Goal: Task Accomplishment & Management: Use online tool/utility

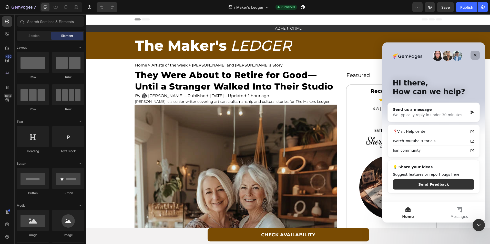
click at [479, 54] on div "Close" at bounding box center [474, 55] width 9 height 9
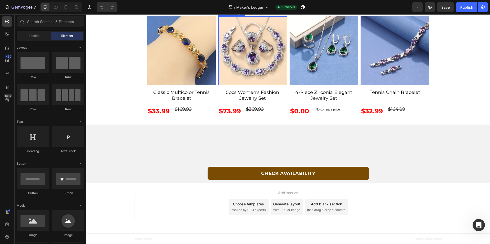
scroll to position [1896, 0]
click at [29, 35] on span "Section" at bounding box center [33, 36] width 11 height 5
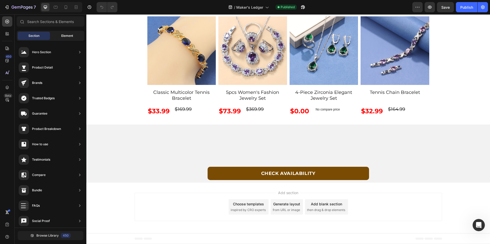
click at [66, 35] on span "Element" at bounding box center [67, 36] width 12 height 5
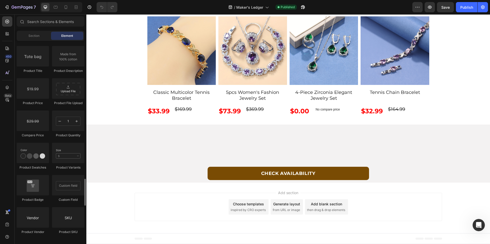
scroll to position [846, 0]
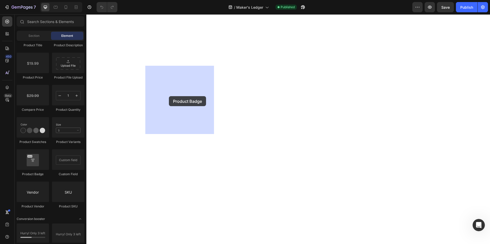
drag, startPoint x: 114, startPoint y: 178, endPoint x: 169, endPoint y: 96, distance: 98.7
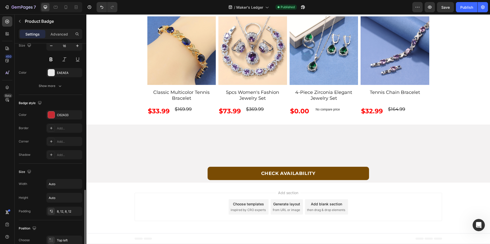
scroll to position [190, 0]
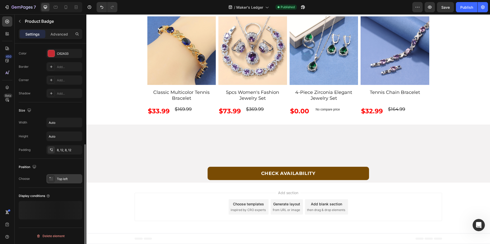
click at [66, 177] on div "Top left" at bounding box center [69, 179] width 24 height 5
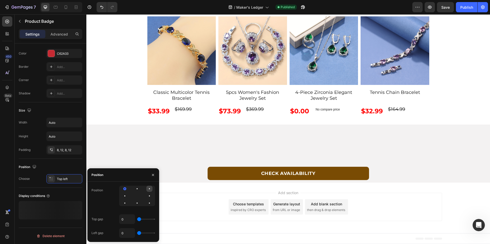
click at [128, 193] on div at bounding box center [125, 196] width 6 height 6
click at [149, 196] on div at bounding box center [149, 196] width 1 height 1
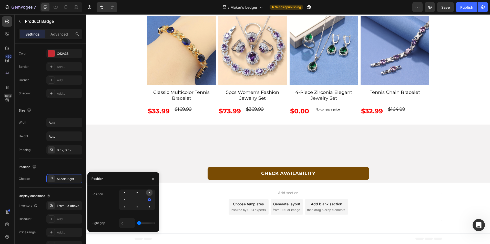
click at [128, 197] on div at bounding box center [125, 200] width 6 height 6
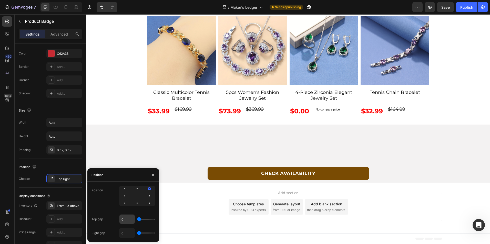
click at [128, 221] on input "0" at bounding box center [126, 219] width 15 height 9
type input "1"
type input "2"
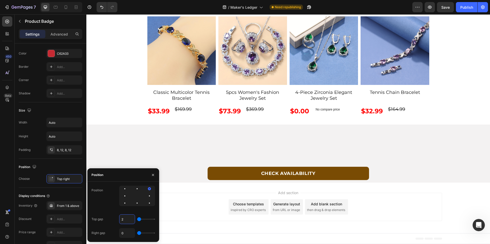
type input "3"
type input "4"
type input "5"
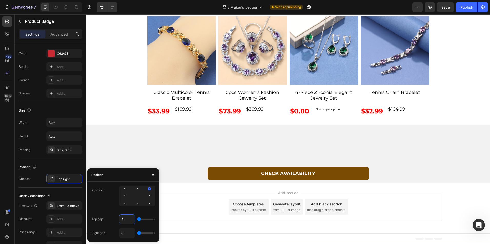
type input "5"
click at [128, 221] on input "5" at bounding box center [126, 219] width 15 height 9
type input "1"
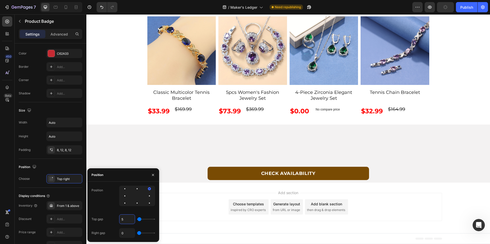
type input "1"
type input "10"
click at [128, 233] on input "0" at bounding box center [126, 233] width 15 height 9
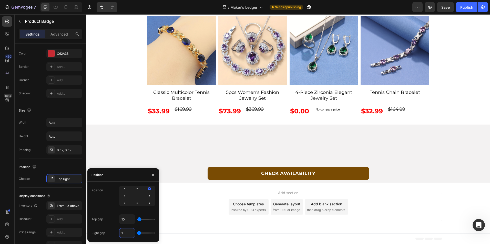
type input "10"
click at [44, 162] on div "Position Choose Top right" at bounding box center [51, 173] width 64 height 29
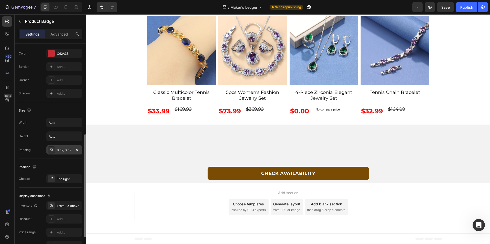
click at [62, 152] on div "8, 12, 8, 12" at bounding box center [64, 150] width 15 height 5
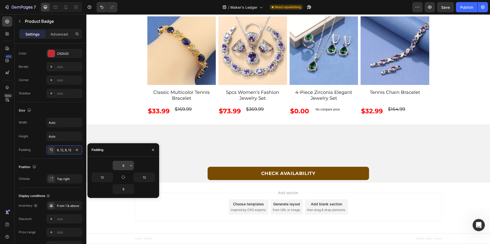
click at [124, 167] on input "8" at bounding box center [123, 165] width 21 height 9
type input "5"
click at [125, 190] on input "8" at bounding box center [123, 189] width 21 height 9
type input "5"
click at [98, 176] on input "12" at bounding box center [102, 177] width 21 height 9
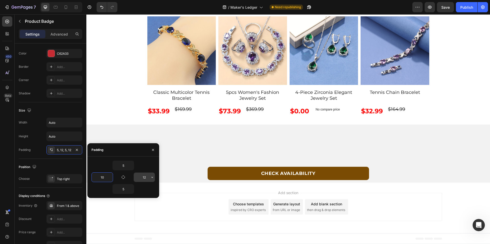
type input "10"
click at [148, 180] on input "12" at bounding box center [144, 177] width 21 height 9
type input "10"
click at [65, 166] on div "Position" at bounding box center [51, 167] width 64 height 8
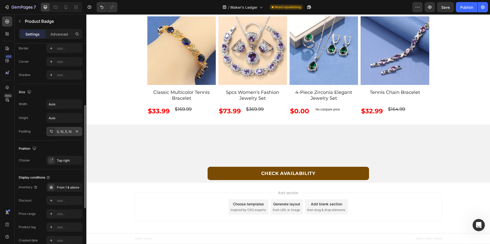
scroll to position [182, 0]
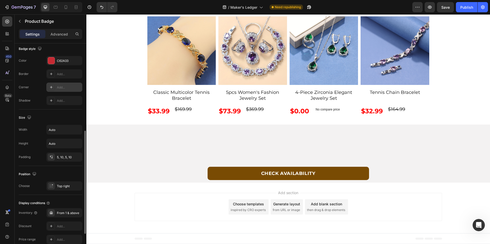
click at [63, 88] on div "Add..." at bounding box center [69, 87] width 24 height 5
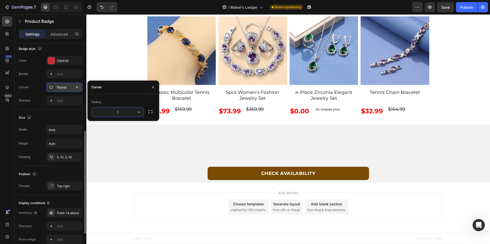
type input "10"
drag, startPoint x: 103, startPoint y: 147, endPoint x: 104, endPoint y: 151, distance: 3.7
click at [104, 117] on div "Some of our Favorites Text Block Sale 80% off Product Badge 0 Product Images Ex…" at bounding box center [288, 4] width 404 height 226
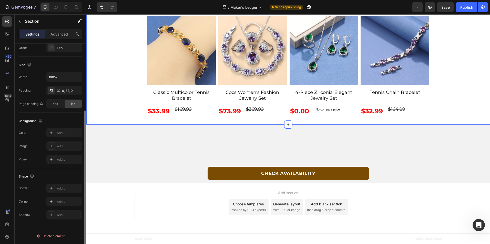
scroll to position [0, 0]
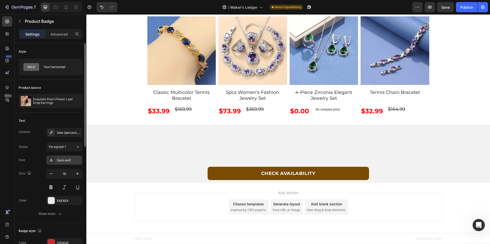
scroll to position [77, 0]
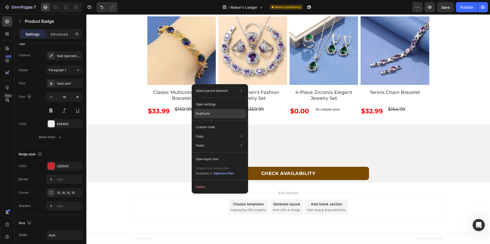
click at [211, 123] on div "Duplicate" at bounding box center [220, 127] width 52 height 9
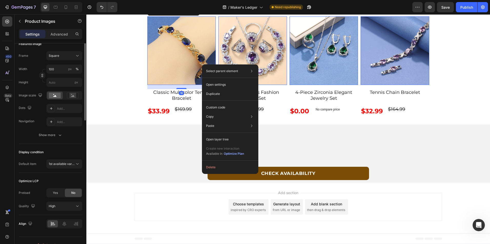
scroll to position [0, 0]
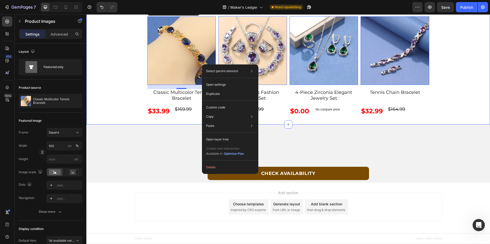
click at [124, 117] on div "Some of our Favorites Text Block Sale 80% off Product Badge Sale 80% off Produc…" at bounding box center [288, 4] width 404 height 226
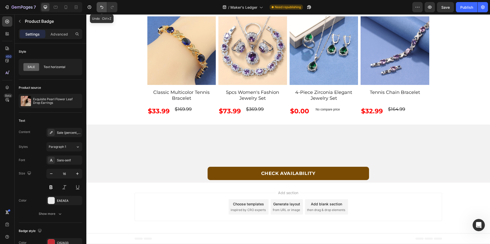
click at [103, 9] on icon "Undo/Redo" at bounding box center [101, 7] width 5 height 5
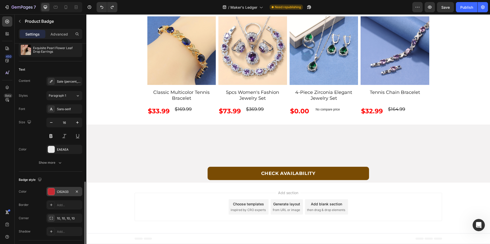
scroll to position [128, 0]
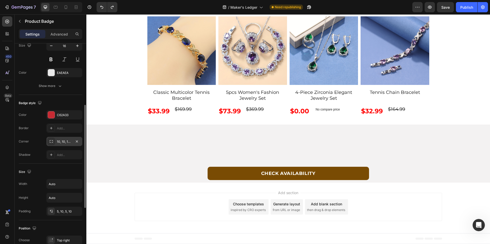
click at [67, 140] on div "10, 10, 10, 10" at bounding box center [64, 142] width 15 height 5
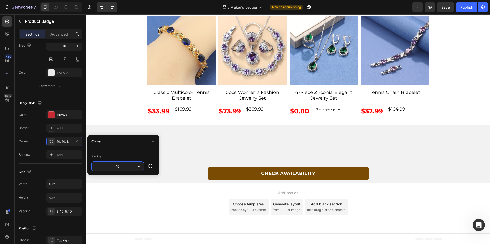
click at [127, 166] on input "10" at bounding box center [118, 166] width 52 height 9
type input "12"
click at [36, 139] on div "Corner 10, 10, 10, 10" at bounding box center [51, 141] width 64 height 9
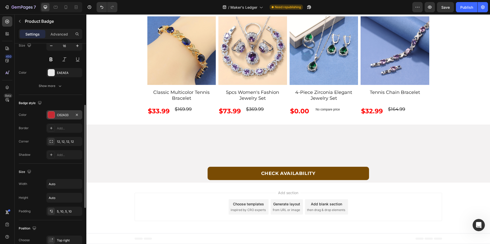
click at [68, 115] on div "C62A33" at bounding box center [64, 115] width 15 height 5
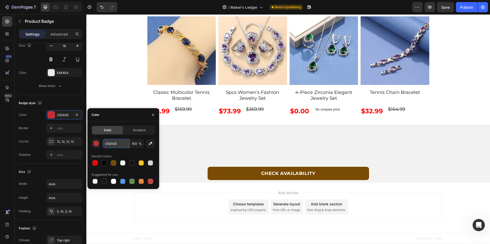
click at [119, 143] on input "C62A33" at bounding box center [116, 143] width 27 height 9
paste input "#8B9E98"
type input "#8B9E98"
click at [119, 90] on div "Some of our Favorites Text Block Sale 80% off Product Badge 0 Product Images Ex…" at bounding box center [288, 4] width 404 height 226
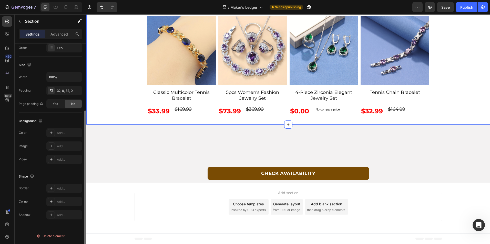
scroll to position [0, 0]
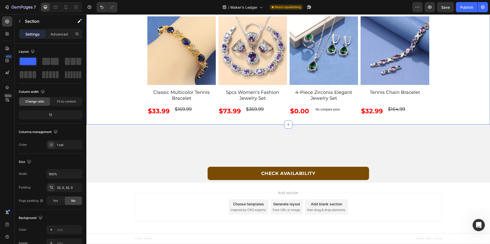
drag, startPoint x: 194, startPoint y: 77, endPoint x: 160, endPoint y: 83, distance: 34.7
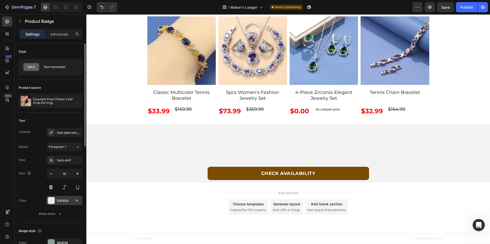
click at [60, 201] on div "EAEAEA" at bounding box center [64, 201] width 15 height 5
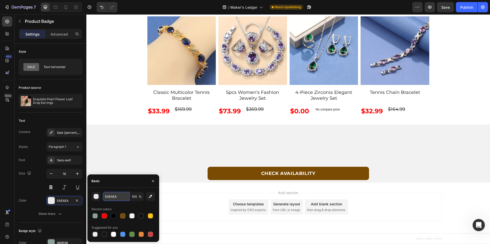
click at [115, 199] on input "EAEAEA" at bounding box center [116, 196] width 27 height 9
type input "fffff"
click at [34, 184] on div "Size 16" at bounding box center [51, 180] width 64 height 23
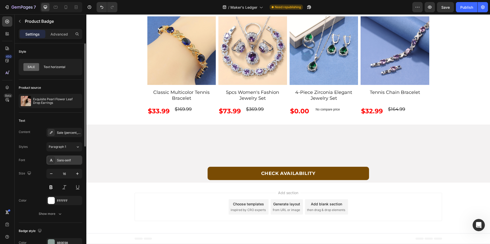
click at [69, 160] on div "Sans-serif" at bounding box center [69, 160] width 24 height 5
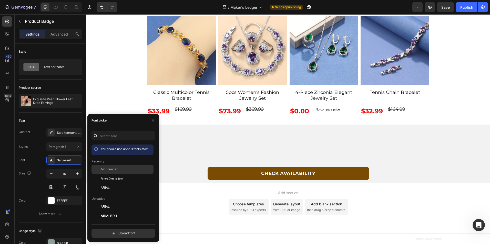
click at [120, 168] on div "Montserrat" at bounding box center [127, 169] width 52 height 5
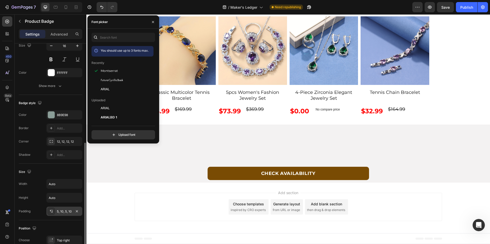
scroll to position [154, 0]
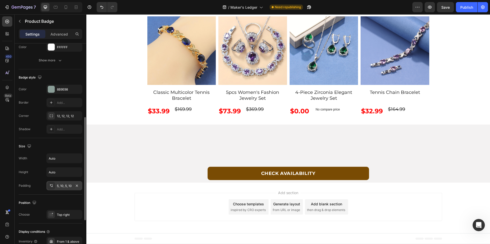
click at [65, 186] on div "5, 10, 5, 10" at bounding box center [64, 186] width 15 height 5
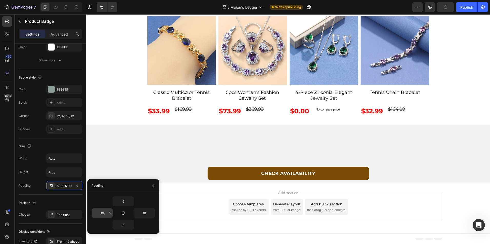
click at [104, 212] on input "10" at bounding box center [102, 213] width 21 height 9
click at [102, 212] on input "510" at bounding box center [102, 213] width 21 height 9
type input "10"
click at [35, 179] on div "Width Auto Height Auto Padding 5, 10, 5, 10" at bounding box center [51, 172] width 64 height 37
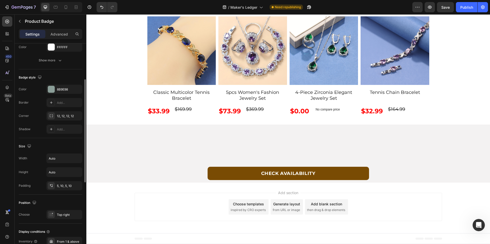
scroll to position [77, 0]
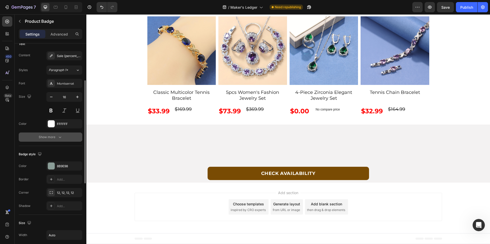
click at [57, 135] on div "Show more" at bounding box center [51, 137] width 24 height 5
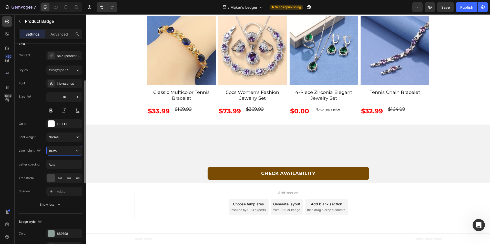
click at [64, 150] on input "180%" at bounding box center [64, 150] width 35 height 9
click at [59, 148] on input "20" at bounding box center [64, 150] width 35 height 9
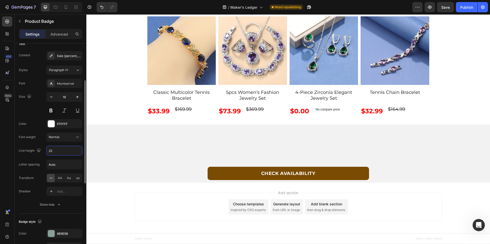
type input "22"
click at [41, 142] on div "Font weight Normal" at bounding box center [51, 137] width 64 height 9
click at [59, 55] on div "Sale {percent_discount} off" at bounding box center [69, 56] width 24 height 5
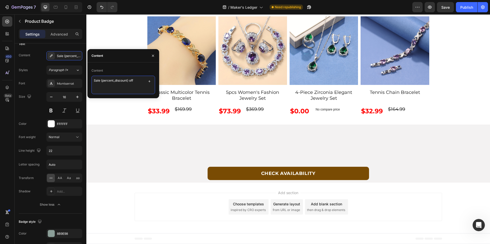
click at [99, 78] on textarea "Sale {percent_discount} off" at bounding box center [123, 85] width 64 height 18
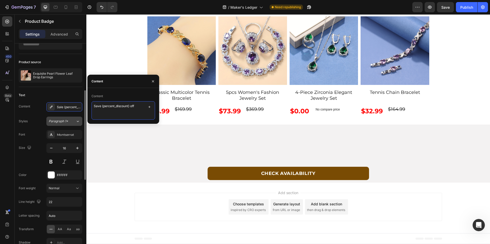
scroll to position [0, 0]
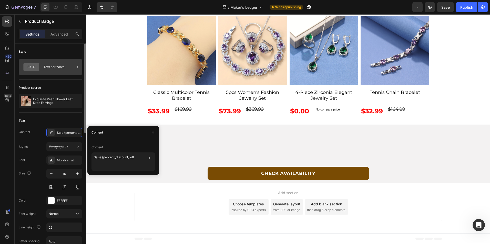
click at [60, 68] on div "Text horizontal" at bounding box center [59, 67] width 31 height 12
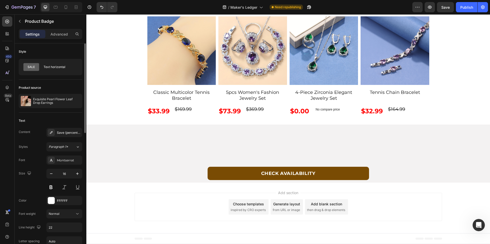
click at [61, 117] on div "Text" at bounding box center [51, 121] width 64 height 8
click at [62, 136] on div "Save {percent_discount} off" at bounding box center [64, 132] width 36 height 9
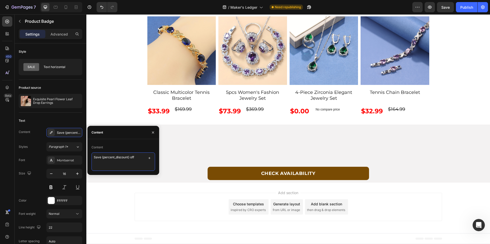
click at [138, 158] on textarea "Save {percent_discount} off" at bounding box center [123, 162] width 64 height 18
type textarea "Save {percent_discount}"
click at [115, 117] on div "Some of our Favorites Text Block Save 80% Product Badge 0 Product Images Exquis…" at bounding box center [288, 4] width 404 height 226
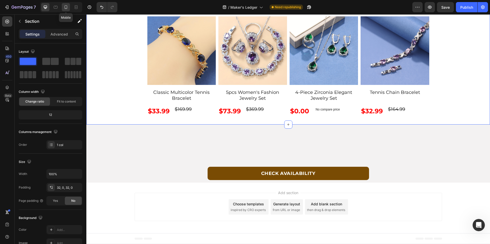
click at [65, 11] on div at bounding box center [66, 7] width 8 height 8
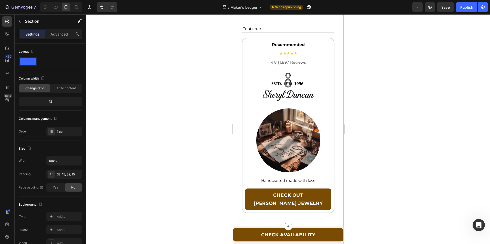
scroll to position [1512, 0]
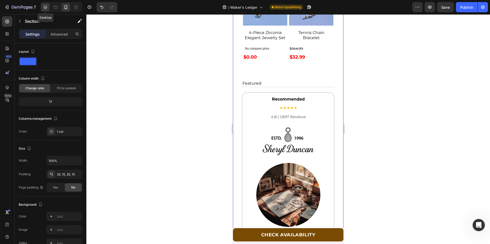
click at [44, 6] on icon at bounding box center [45, 7] width 3 height 3
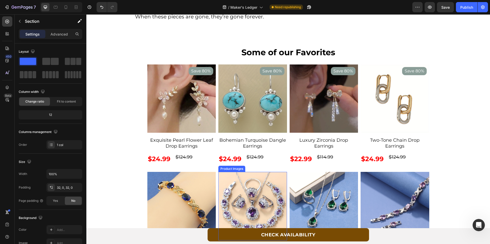
scroll to position [1913, 0]
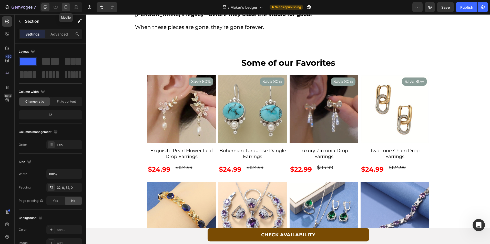
click at [64, 7] on icon at bounding box center [65, 7] width 5 height 5
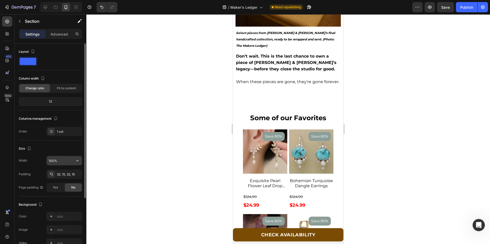
scroll to position [26, 0]
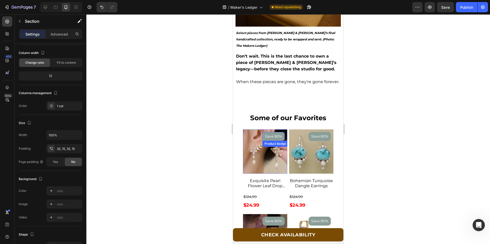
click at [264, 132] on pre "Save 80%" at bounding box center [273, 136] width 22 height 9
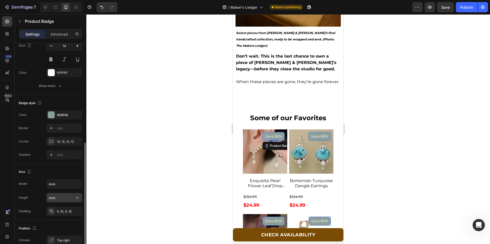
scroll to position [154, 0]
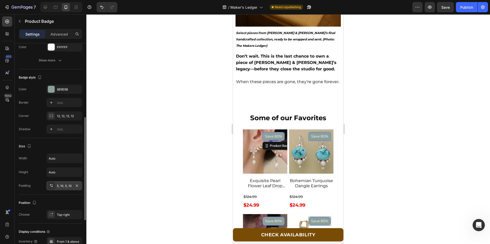
click at [60, 183] on div "5, 10, 5, 10" at bounding box center [64, 185] width 36 height 9
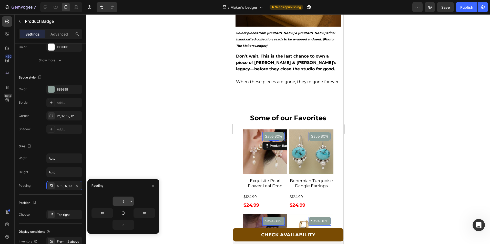
click at [123, 204] on input "5" at bounding box center [123, 201] width 21 height 9
type input "3"
click at [125, 224] on input "5" at bounding box center [123, 225] width 21 height 9
type input "3"
click at [38, 174] on div "Height Auto" at bounding box center [51, 173] width 64 height 10
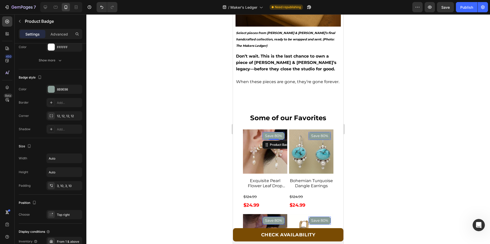
click at [123, 146] on div at bounding box center [288, 129] width 404 height 230
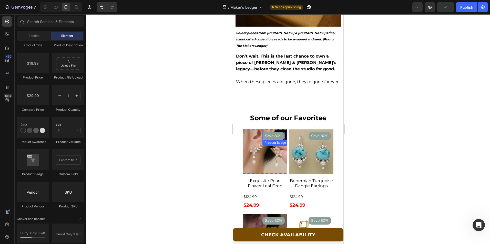
drag, startPoint x: 384, startPoint y: 150, endPoint x: 271, endPoint y: 89, distance: 128.7
click at [271, 132] on pre "Save 80%" at bounding box center [273, 136] width 22 height 8
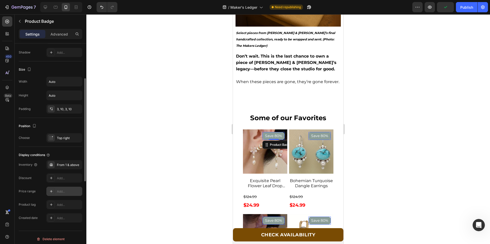
scroll to position [234, 0]
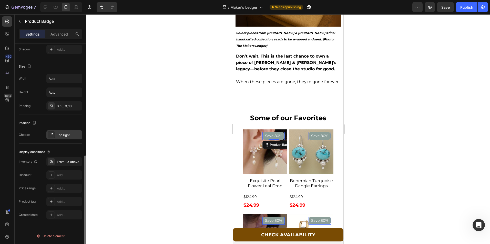
click at [66, 136] on div "Top right" at bounding box center [69, 135] width 24 height 5
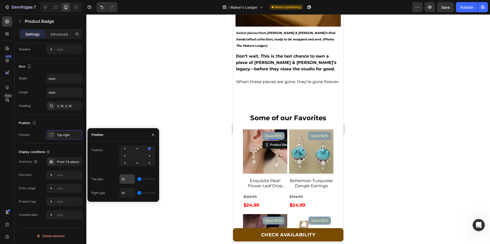
click at [125, 180] on input "10" at bounding box center [126, 179] width 15 height 9
type input "8"
click at [128, 179] on input "8" at bounding box center [126, 179] width 15 height 9
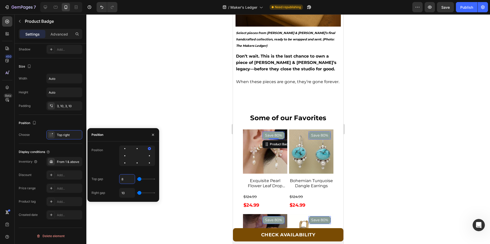
type input "7"
click at [127, 197] on input "10" at bounding box center [126, 193] width 15 height 9
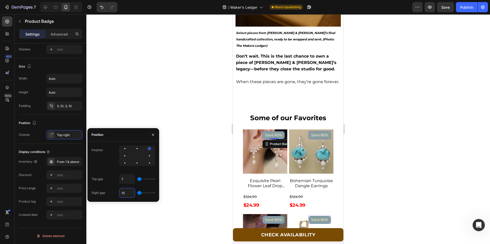
click at [127, 197] on input "10" at bounding box center [126, 193] width 15 height 9
type input "7"
click at [164, 106] on div at bounding box center [288, 129] width 404 height 230
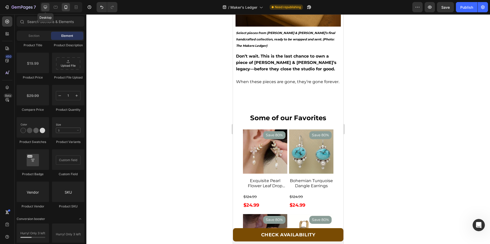
click at [44, 7] on icon at bounding box center [45, 7] width 5 height 5
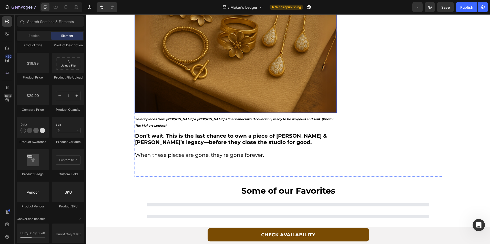
scroll to position [1850, 0]
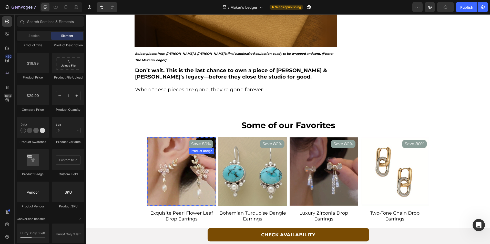
click at [201, 140] on pre "Save 80%" at bounding box center [201, 144] width 25 height 8
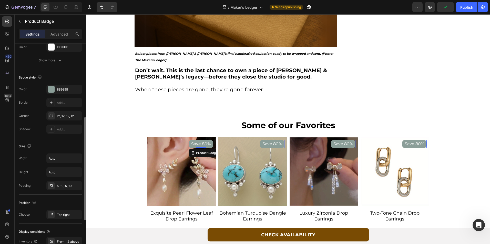
scroll to position [205, 0]
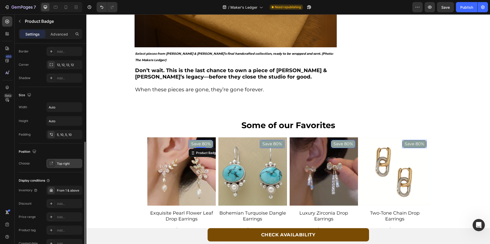
click at [65, 161] on div "Top right" at bounding box center [64, 163] width 36 height 9
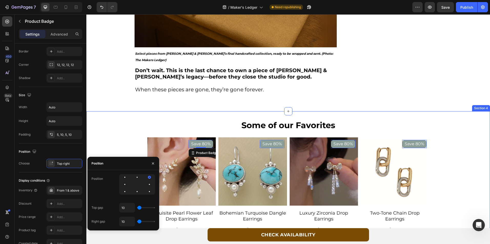
click at [122, 138] on div "Some of our Favorites Text Block Save 80% Product Badge 0 Product Images Exquis…" at bounding box center [288, 233] width 404 height 226
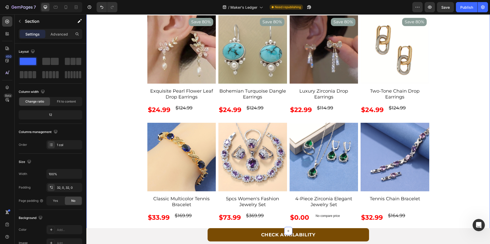
scroll to position [2004, 0]
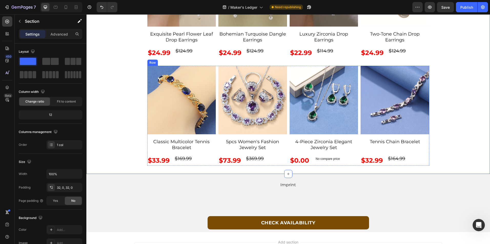
click at [214, 150] on h2 "Classic Multicolor Tennis Bracelet" at bounding box center [181, 145] width 69 height 13
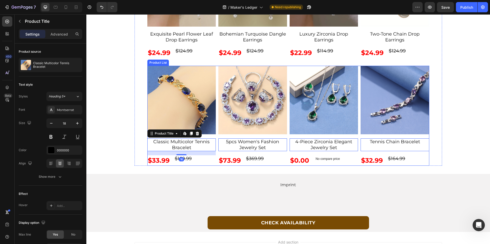
click at [216, 165] on div "Product Images Classic Multicolor Tennis Bracelet Product Title Edit content in…" at bounding box center [288, 116] width 282 height 100
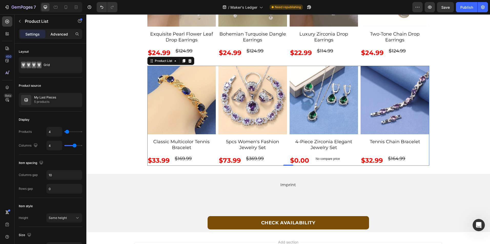
click at [60, 33] on p "Advanced" at bounding box center [58, 34] width 17 height 5
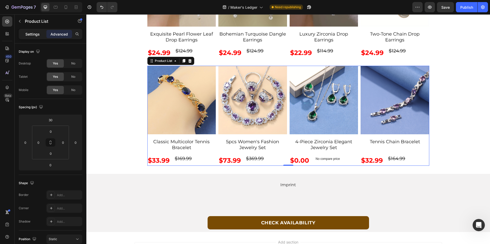
click at [26, 32] on p "Settings" at bounding box center [32, 34] width 14 height 5
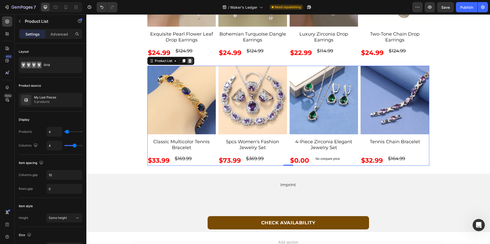
click at [188, 60] on icon at bounding box center [189, 61] width 3 height 4
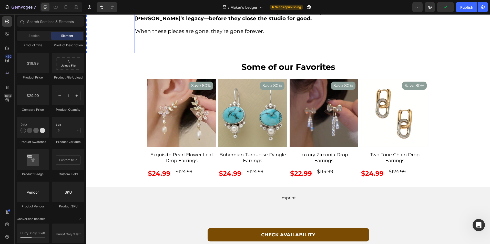
scroll to position [1843, 0]
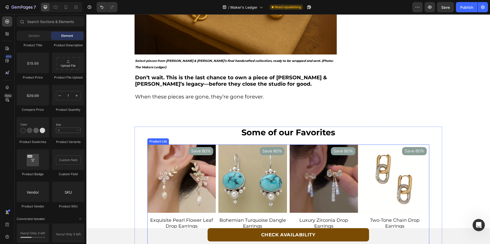
click at [215, 145] on div "Save 80% Product Badge Product Images Exquisite Pearl Flower Leaf Drop Earrings…" at bounding box center [288, 195] width 282 height 100
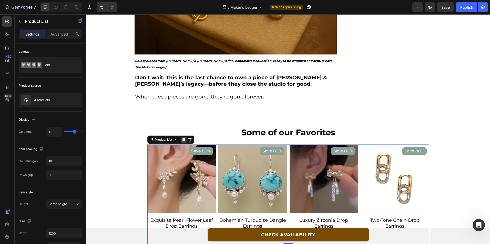
click at [182, 138] on icon at bounding box center [183, 140] width 3 height 4
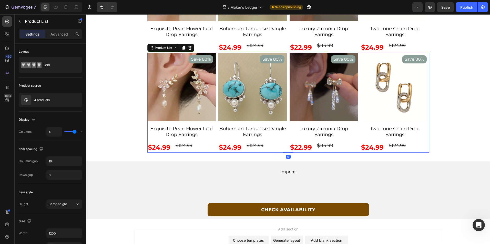
scroll to position [2018, 0]
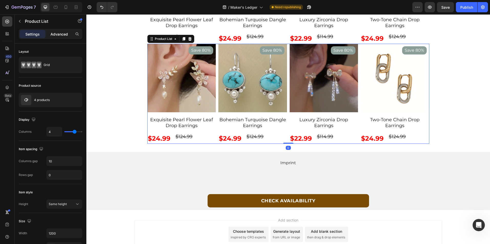
click at [50, 33] on p "Advanced" at bounding box center [58, 34] width 17 height 5
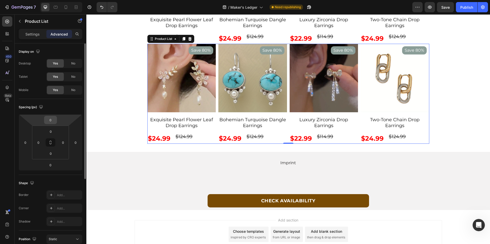
click at [56, 117] on div "0" at bounding box center [50, 120] width 13 height 8
click at [53, 119] on input "0" at bounding box center [50, 120] width 10 height 8
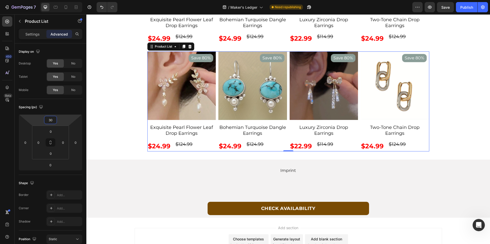
type input "30"
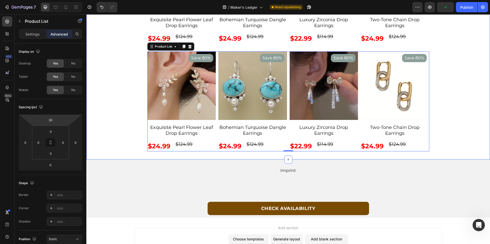
click at [104, 127] on div "Some of our Favorites Text Block Save 80% Product Badge Product Images Exquisit…" at bounding box center [288, 39] width 404 height 226
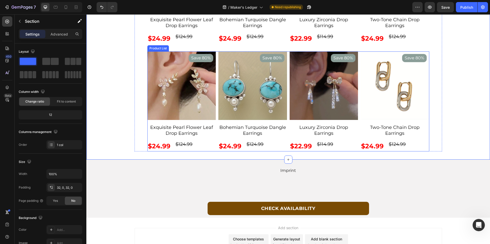
click at [214, 148] on div "Save 80% Product Badge Product Images Exquisite Pearl Flower Leaf Drop Earrings…" at bounding box center [288, 102] width 282 height 100
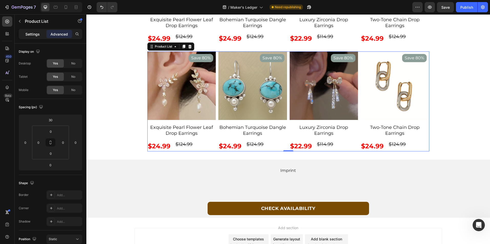
click at [37, 35] on p "Settings" at bounding box center [32, 34] width 14 height 5
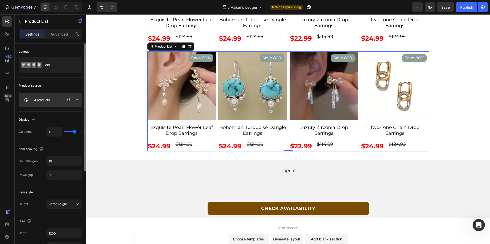
click at [55, 104] on div "4 products" at bounding box center [51, 100] width 64 height 14
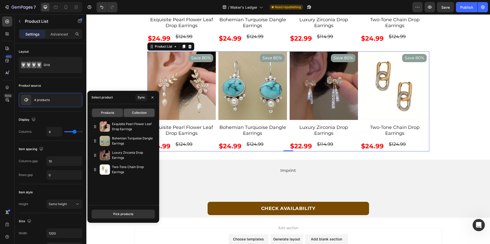
click at [142, 114] on span "Collection" at bounding box center [139, 113] width 15 height 5
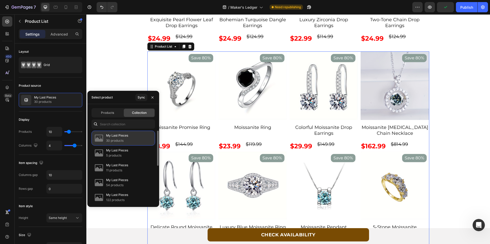
click at [122, 137] on p "My Last Pieces" at bounding box center [117, 135] width 22 height 5
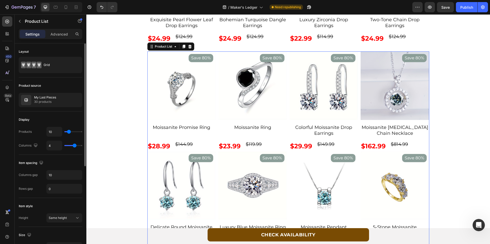
click at [66, 116] on div "Display" at bounding box center [51, 120] width 64 height 8
click at [54, 129] on input "10" at bounding box center [54, 131] width 15 height 9
type input "4"
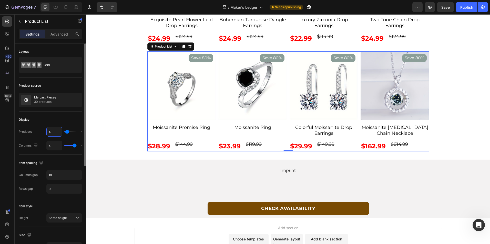
type input "4"
click at [57, 119] on div "Display" at bounding box center [51, 120] width 64 height 8
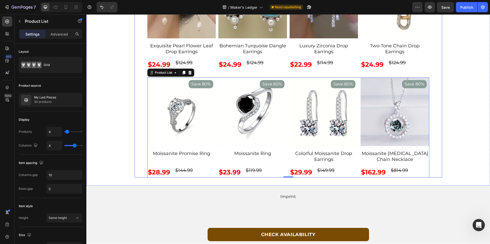
scroll to position [1941, 0]
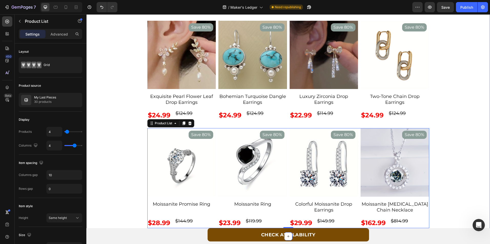
click at [462, 176] on div "Some of our Favorites Text Block Save 80% Product Badge Product Images Exquisit…" at bounding box center [288, 116] width 404 height 226
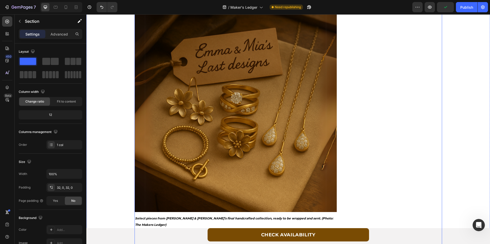
scroll to position [1582, 0]
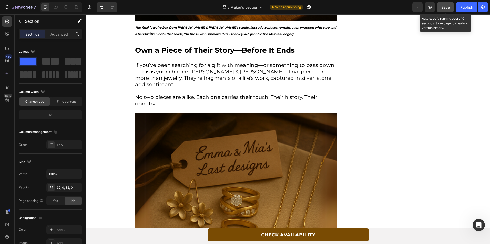
click at [448, 7] on span "Save" at bounding box center [445, 7] width 8 height 4
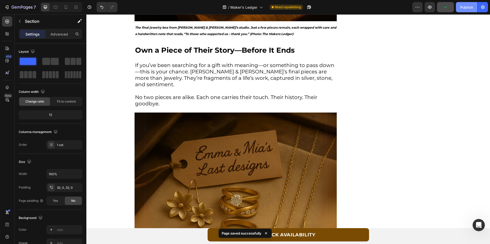
click at [463, 5] on div "Publish" at bounding box center [466, 7] width 13 height 5
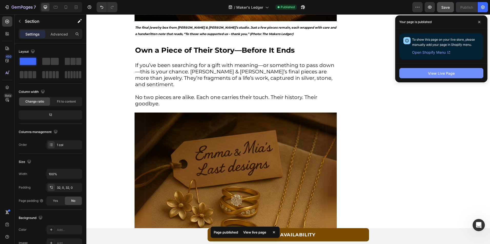
click at [449, 70] on button "View Live Page" at bounding box center [441, 73] width 84 height 10
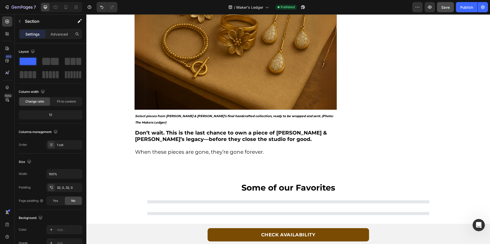
scroll to position [1861, 0]
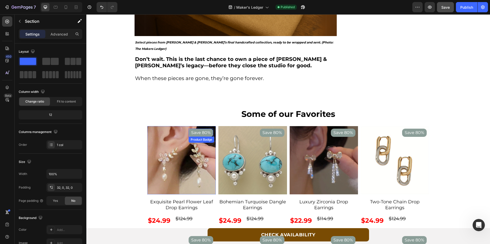
click at [200, 129] on pre "Save 80%" at bounding box center [201, 133] width 25 height 8
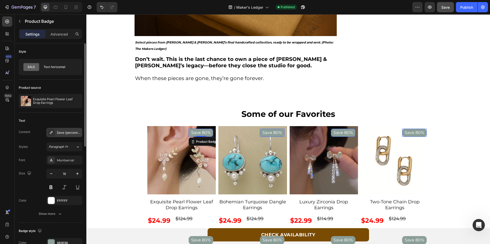
click at [69, 133] on div "Save {percent_discount}" at bounding box center [69, 133] width 24 height 5
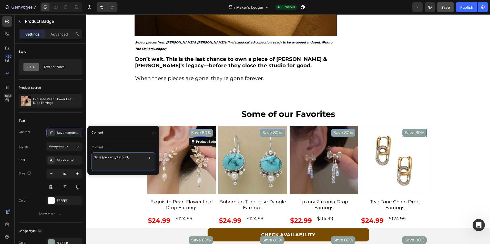
drag, startPoint x: 104, startPoint y: 156, endPoint x: 128, endPoint y: 157, distance: 24.6
click at [128, 157] on textarea "Save {percent_discount}" at bounding box center [123, 162] width 64 height 18
click at [145, 157] on textarea "Save {percent_discount}" at bounding box center [123, 162] width 64 height 18
drag, startPoint x: 138, startPoint y: 157, endPoint x: 101, endPoint y: 156, distance: 36.2
click at [101, 156] on textarea "Save {percent_discount}" at bounding box center [123, 162] width 64 height 18
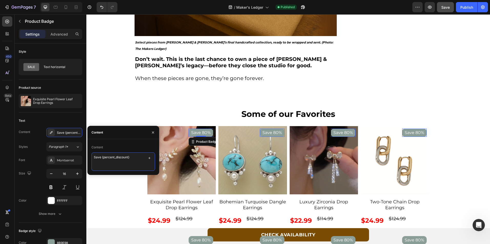
drag, startPoint x: 133, startPoint y: 157, endPoint x: 103, endPoint y: 156, distance: 30.5
click at [103, 156] on textarea "Save {percent_discount}" at bounding box center [123, 162] width 64 height 18
paste textarea "amou"
type textarea "Save {amount_discount}"
click at [28, 185] on div "Size 16" at bounding box center [51, 180] width 64 height 23
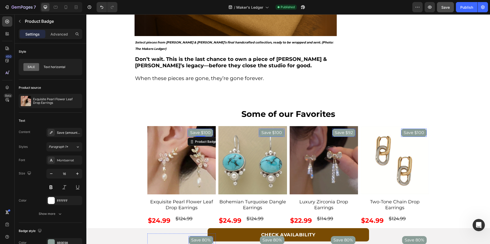
click at [197, 237] on pre "Save 80%" at bounding box center [201, 241] width 25 height 8
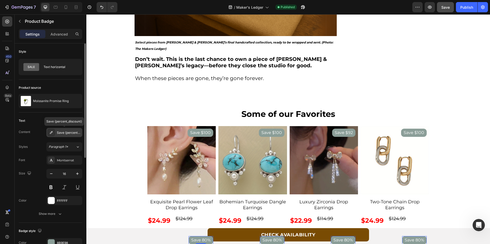
click at [71, 133] on div "Save {percent_discount}" at bounding box center [69, 133] width 24 height 5
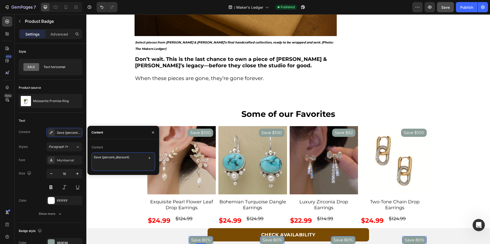
drag, startPoint x: 132, startPoint y: 158, endPoint x: 103, endPoint y: 158, distance: 29.2
click at [103, 158] on textarea "Save {percent_discount}" at bounding box center [123, 162] width 64 height 18
paste textarea "amou"
type textarea "Save {amount_discount}"
click at [125, 108] on div "Some of our Favorites Text Block Save $100 Product Badge Product Images Exquisi…" at bounding box center [288, 221] width 404 height 226
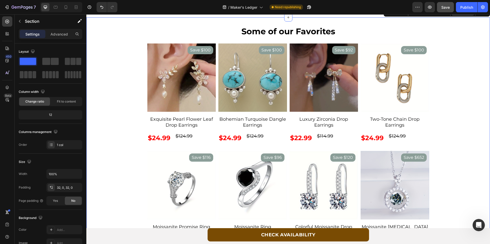
scroll to position [1913, 0]
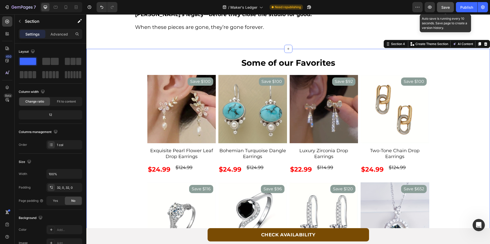
click at [447, 5] on span "Save" at bounding box center [445, 7] width 8 height 4
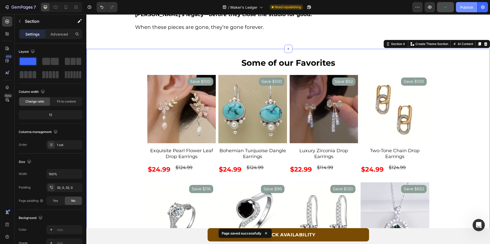
click at [461, 6] on div "Publish" at bounding box center [466, 7] width 13 height 5
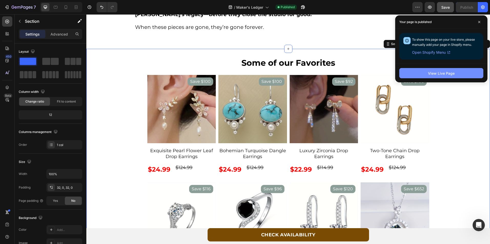
click at [446, 73] on div "View Live Page" at bounding box center [441, 73] width 27 height 5
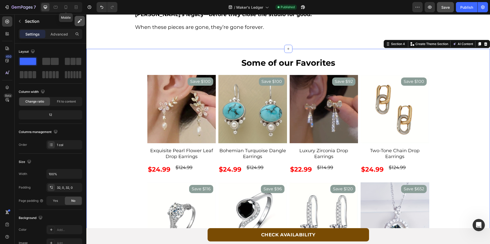
drag, startPoint x: 67, startPoint y: 5, endPoint x: 80, endPoint y: 17, distance: 18.1
click at [67, 5] on icon at bounding box center [65, 7] width 5 height 5
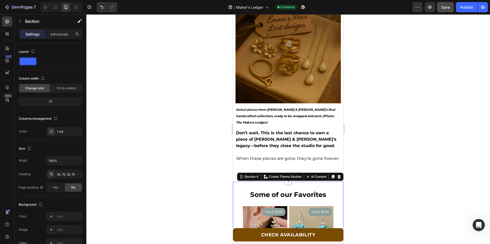
scroll to position [1448, 0]
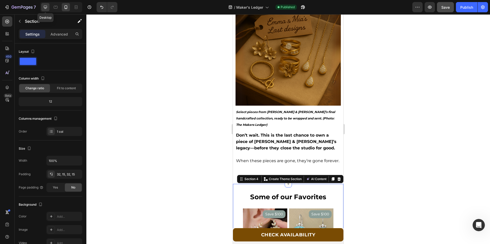
click at [46, 8] on icon at bounding box center [45, 7] width 3 height 3
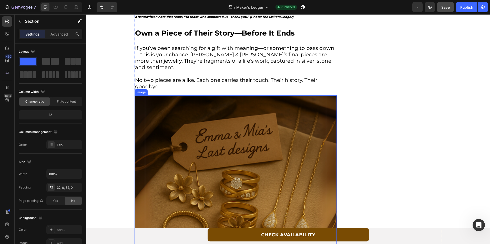
scroll to position [1861, 0]
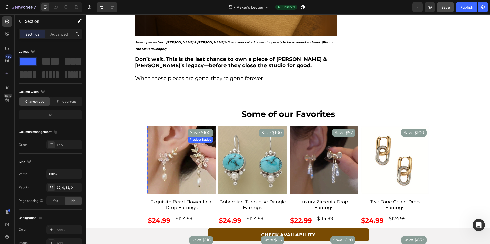
click at [192, 129] on pre "Save $100" at bounding box center [201, 133] width 26 height 8
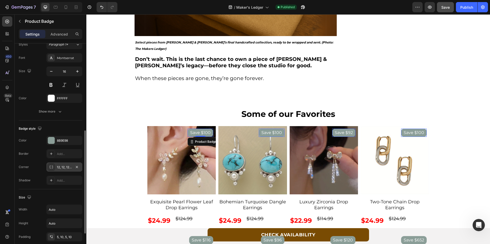
scroll to position [128, 0]
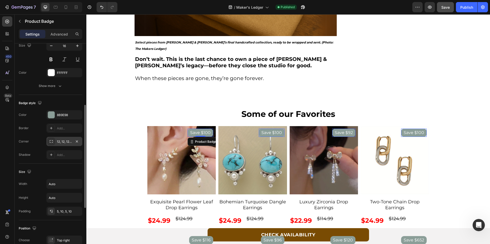
click at [67, 142] on div "12, 12, 12, 12" at bounding box center [64, 142] width 15 height 5
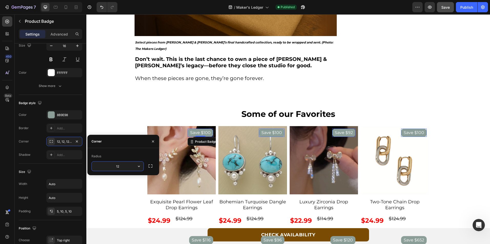
click at [119, 166] on input "12" at bounding box center [118, 166] width 52 height 9
type input "10"
click at [114, 196] on div "Some of our Favorites Text Block Save $100 Product Badge 0 Product Images Exqui…" at bounding box center [288, 221] width 404 height 226
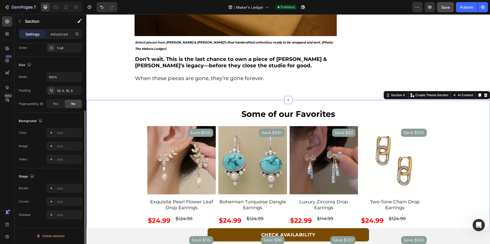
scroll to position [0, 0]
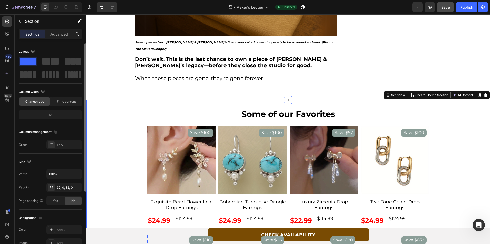
click at [196, 237] on pre "Save $116" at bounding box center [201, 241] width 24 height 8
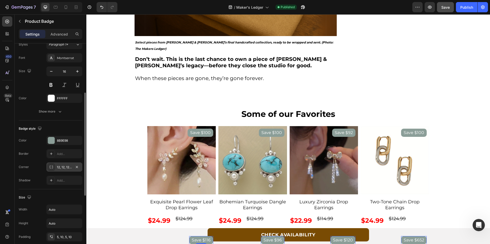
scroll to position [77, 0]
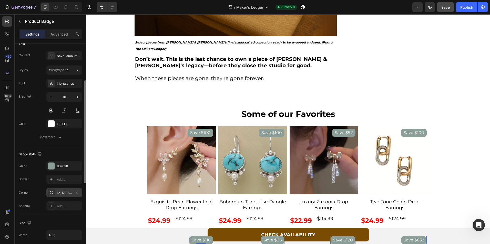
click at [67, 193] on div "12, 12, 12, 12" at bounding box center [64, 193] width 15 height 5
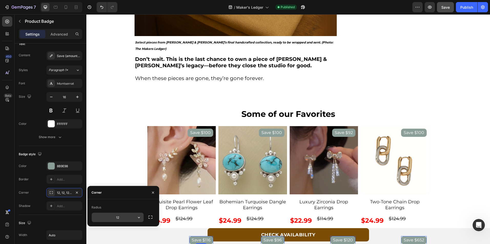
click at [129, 221] on input "12" at bounding box center [118, 217] width 52 height 9
type input "10"
click at [120, 171] on div "Some of our Favorites Text Block Save $100 Product Badge Product Images Exquisi…" at bounding box center [288, 221] width 404 height 226
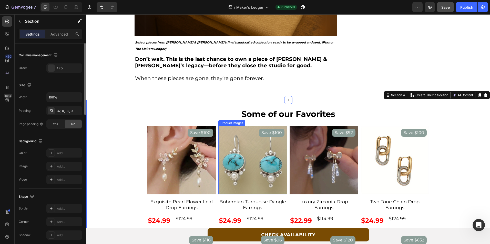
scroll to position [0, 0]
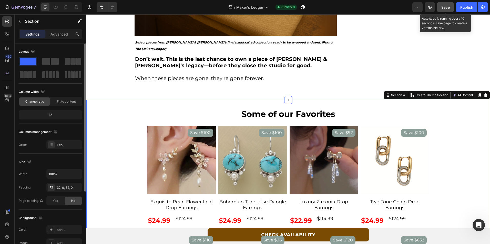
click at [446, 7] on span "Save" at bounding box center [445, 7] width 8 height 4
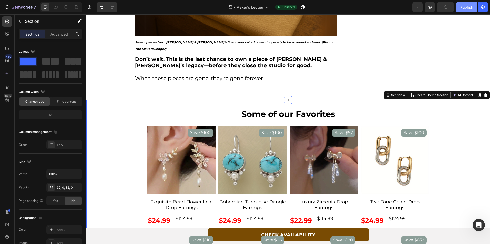
click at [462, 10] on button "Publish" at bounding box center [467, 7] width 22 height 10
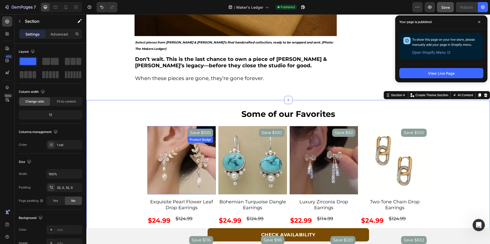
click at [189, 129] on pre "Save $100" at bounding box center [201, 133] width 26 height 8
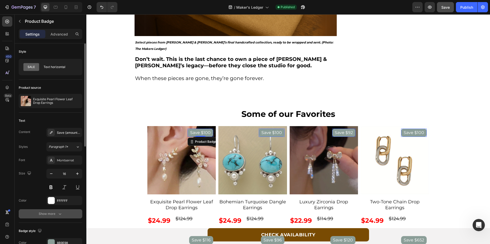
click at [58, 214] on icon "button" at bounding box center [59, 214] width 5 height 5
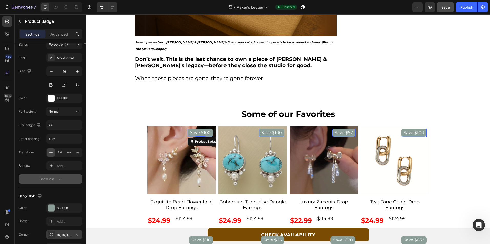
scroll to position [154, 0]
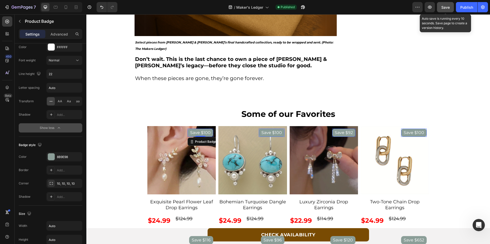
click at [441, 7] on span "Save" at bounding box center [445, 7] width 8 height 4
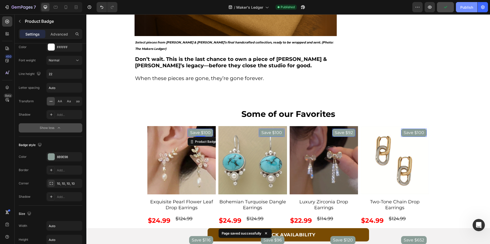
click at [464, 6] on div "Publish" at bounding box center [466, 7] width 13 height 5
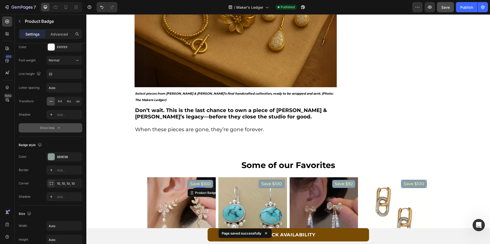
scroll to position [102, 0]
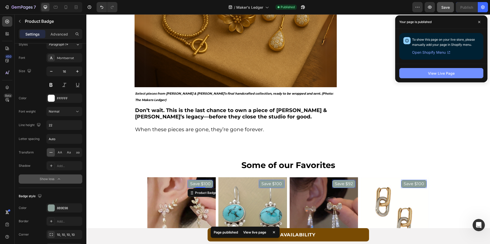
click at [425, 70] on button "View Live Page" at bounding box center [441, 73] width 84 height 10
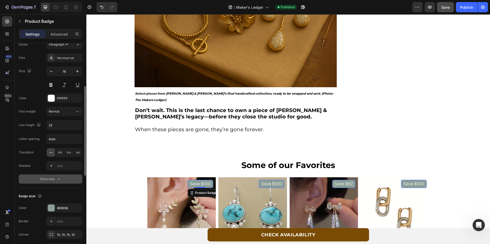
scroll to position [205, 0]
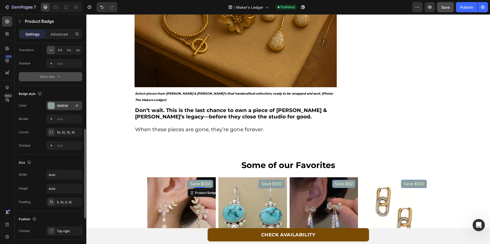
click at [63, 108] on div "8B9E98" at bounding box center [64, 105] width 36 height 9
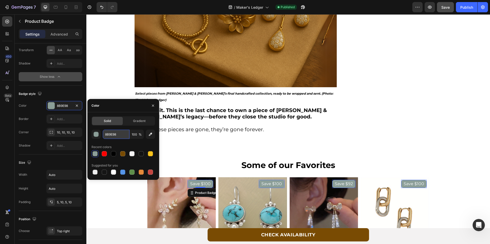
click at [109, 136] on input "8B9E98" at bounding box center [116, 134] width 27 height 9
click at [101, 152] on div at bounding box center [104, 153] width 7 height 7
type input "FF0000"
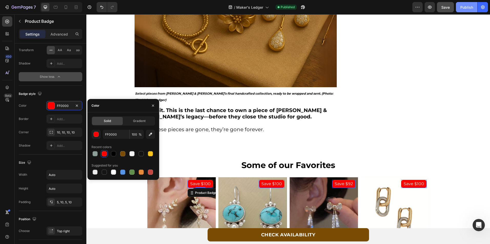
click at [464, 7] on div "Publish" at bounding box center [466, 7] width 13 height 5
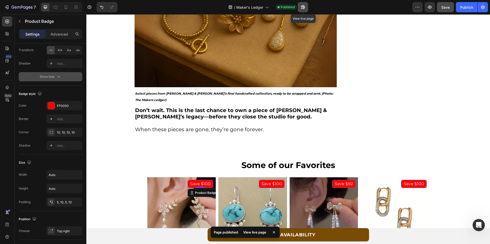
click at [303, 6] on icon "button" at bounding box center [302, 7] width 5 height 5
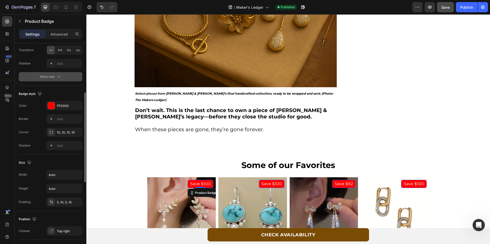
scroll to position [154, 0]
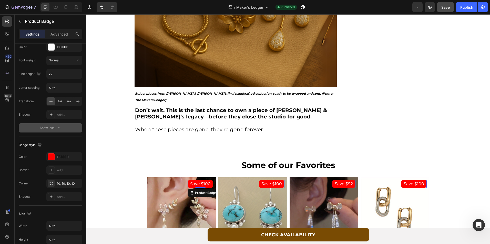
click at [59, 128] on icon "button" at bounding box center [59, 127] width 2 height 1
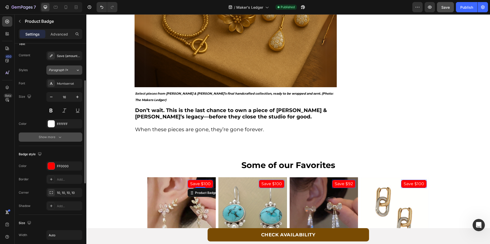
scroll to position [51, 0]
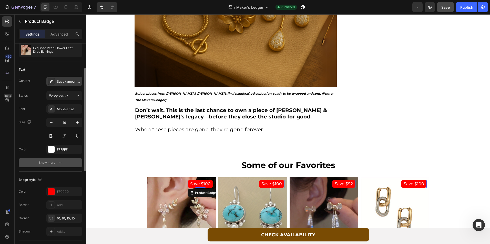
click at [69, 81] on div "Save {amount_discount}" at bounding box center [69, 81] width 24 height 5
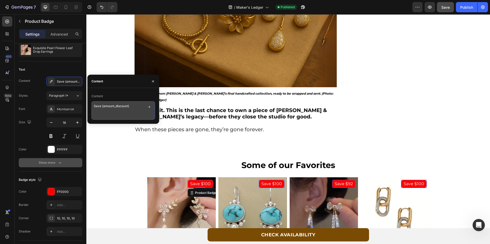
click at [135, 104] on textarea "Save {amount_discount}" at bounding box center [123, 110] width 64 height 18
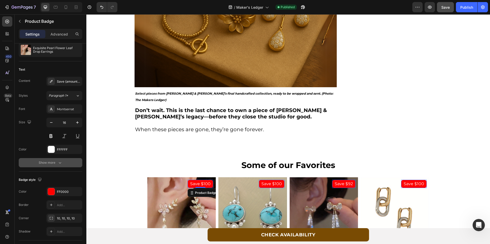
click at [58, 166] on button "Show more" at bounding box center [51, 162] width 64 height 9
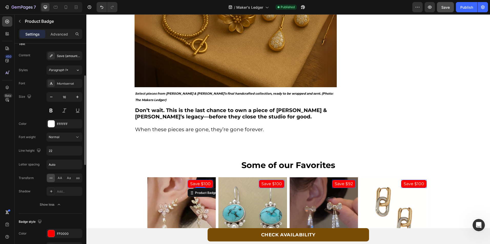
scroll to position [0, 0]
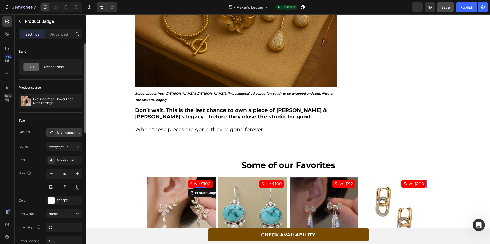
click at [66, 131] on div "Save {amount_discount}" at bounding box center [69, 133] width 24 height 5
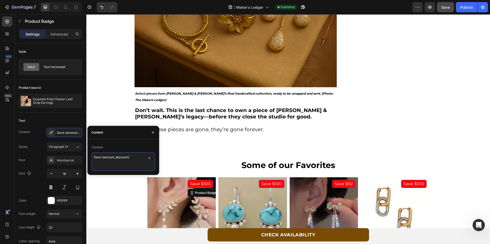
drag, startPoint x: 135, startPoint y: 156, endPoint x: 101, endPoint y: 155, distance: 34.6
click at [101, 155] on textarea "Save {amount_discount}" at bounding box center [123, 162] width 64 height 18
paste textarea "perce"
type textarea "Save {percent_discount}"
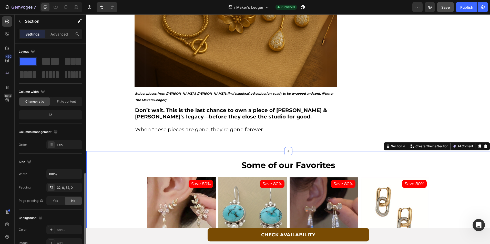
scroll to position [97, 0]
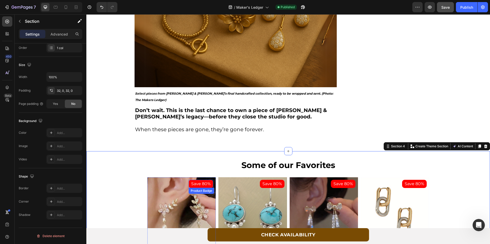
drag, startPoint x: 198, startPoint y: 160, endPoint x: 96, endPoint y: 138, distance: 104.6
click at [198, 180] on pre "Save 80%" at bounding box center [201, 184] width 25 height 8
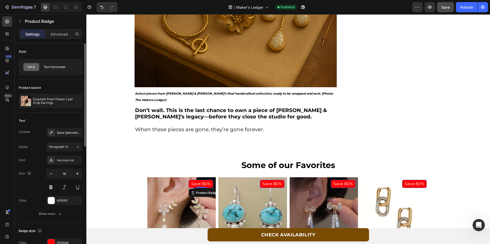
scroll to position [128, 0]
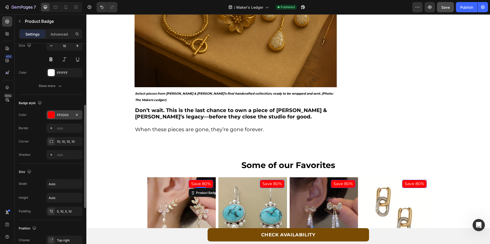
click at [58, 116] on div "FF0000" at bounding box center [64, 115] width 15 height 5
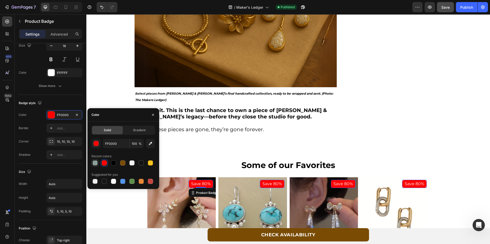
click at [94, 165] on div at bounding box center [95, 163] width 5 height 5
type input "8B9E98"
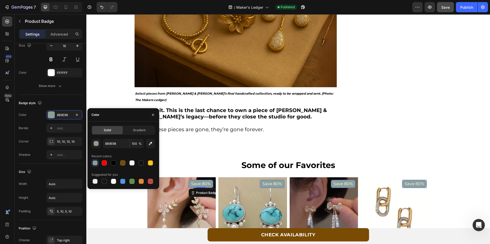
click at [97, 189] on div "Solid Gradient 8B9E98 100 % Recent colors Suggested for you" at bounding box center [123, 156] width 72 height 68
click at [451, 8] on button "Save" at bounding box center [445, 7] width 17 height 10
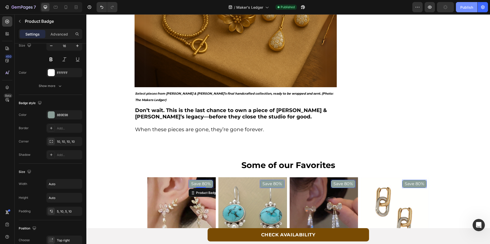
click at [470, 4] on button "Publish" at bounding box center [467, 7] width 22 height 10
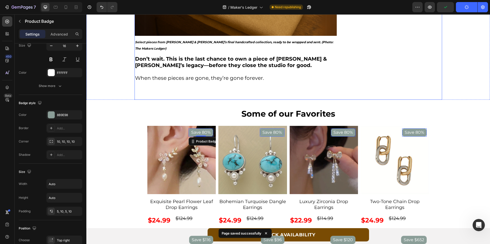
scroll to position [1861, 0]
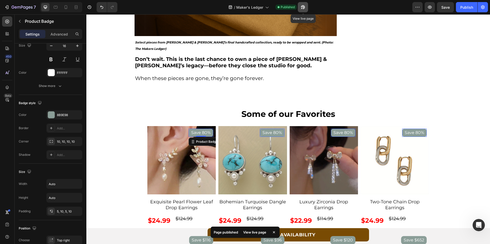
click at [304, 7] on icon "button" at bounding box center [302, 7] width 5 height 5
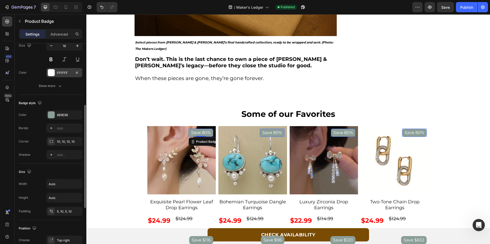
click at [58, 77] on div "FFFFFF" at bounding box center [64, 72] width 36 height 9
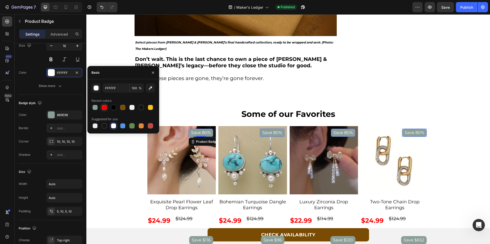
click at [105, 108] on div at bounding box center [104, 107] width 5 height 5
click at [95, 108] on div at bounding box center [95, 107] width 5 height 5
click at [114, 107] on div at bounding box center [113, 107] width 5 height 5
click at [131, 108] on div at bounding box center [131, 107] width 5 height 5
type input "F3F2F2"
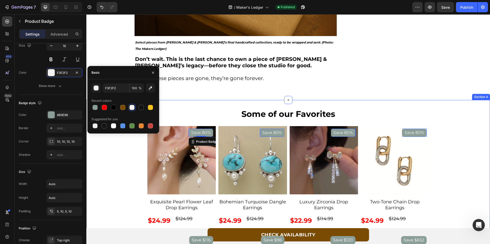
click at [115, 157] on div "Some of our Favorites Text Block Save 80% Product Badge 0 Product Images Exquis…" at bounding box center [288, 221] width 404 height 226
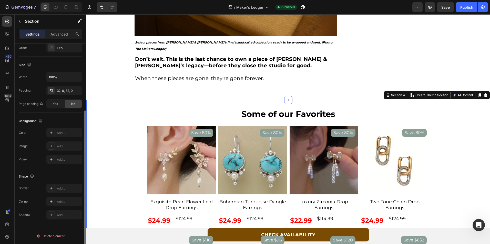
scroll to position [0, 0]
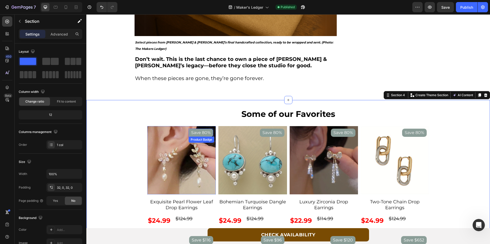
click at [192, 129] on pre "Save 80%" at bounding box center [201, 133] width 25 height 8
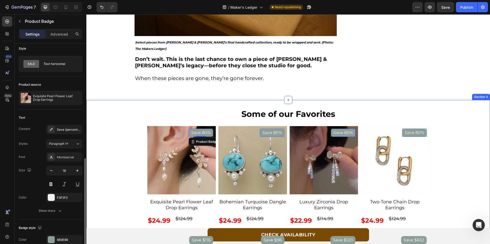
scroll to position [1810, 0]
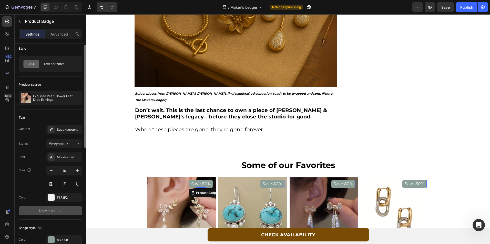
click at [58, 215] on button "Show more" at bounding box center [51, 211] width 64 height 9
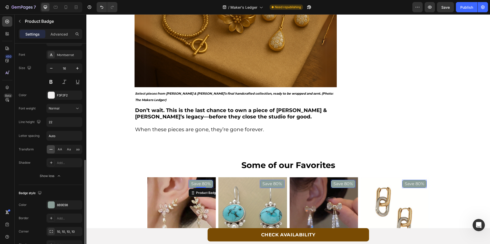
scroll to position [182, 0]
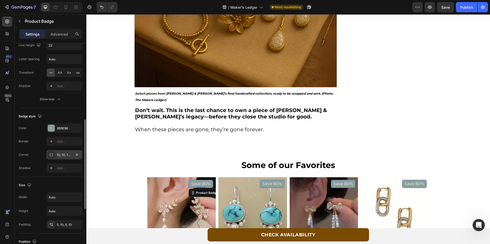
click at [66, 155] on div "10, 10, 10, 10" at bounding box center [64, 155] width 15 height 5
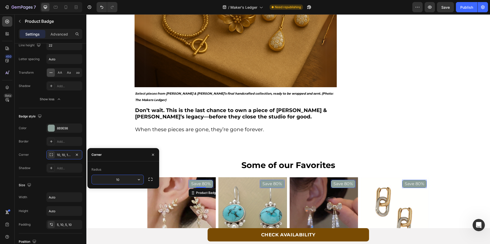
click at [129, 182] on input "10" at bounding box center [118, 179] width 52 height 9
type input "12"
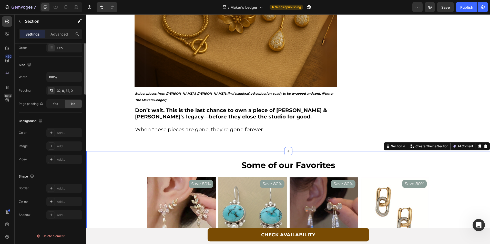
scroll to position [0, 0]
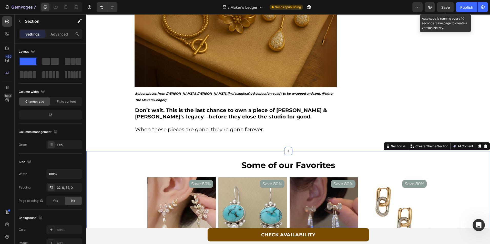
click at [450, 10] on div "Save" at bounding box center [445, 7] width 8 height 5
click at [461, 8] on div "Publish" at bounding box center [466, 7] width 13 height 5
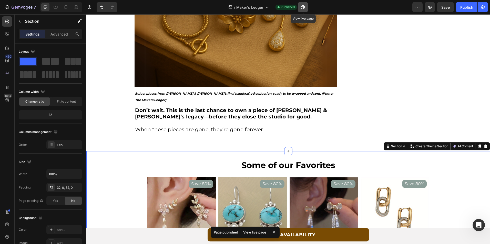
click at [308, 10] on button "button" at bounding box center [303, 7] width 10 height 10
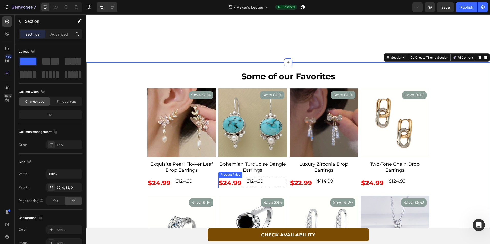
scroll to position [1938, 0]
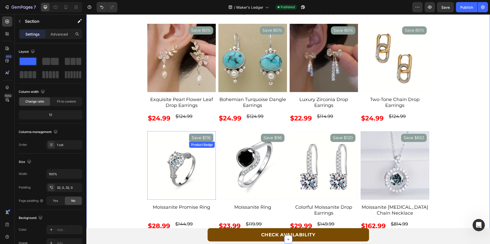
click at [189, 141] on pre "Save $116" at bounding box center [201, 138] width 24 height 8
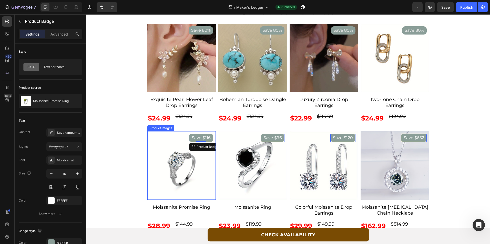
click at [181, 146] on img at bounding box center [181, 165] width 69 height 69
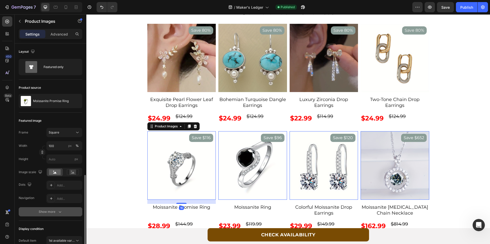
scroll to position [86, 0]
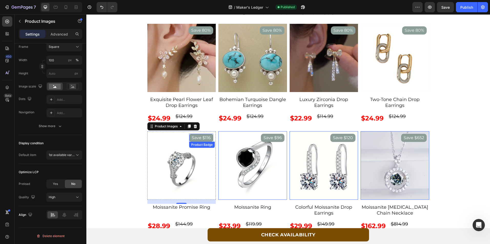
click at [195, 139] on pre "Save $116" at bounding box center [201, 138] width 24 height 8
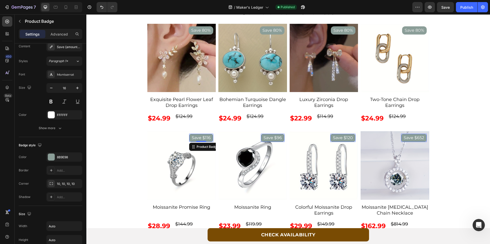
scroll to position [0, 0]
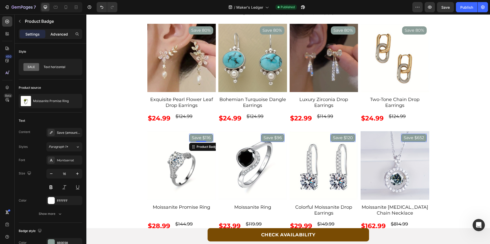
click at [54, 32] on p "Advanced" at bounding box center [58, 34] width 17 height 5
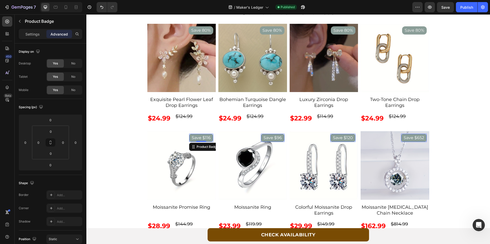
scroll to position [126, 0]
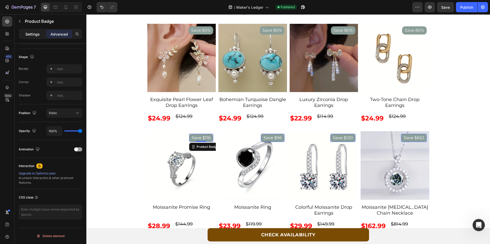
click at [32, 33] on p "Settings" at bounding box center [32, 34] width 14 height 5
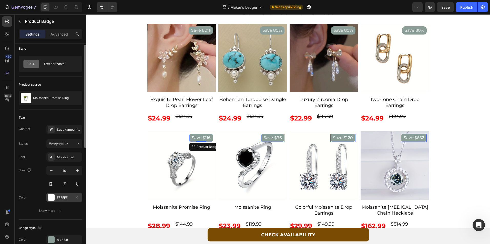
scroll to position [0, 0]
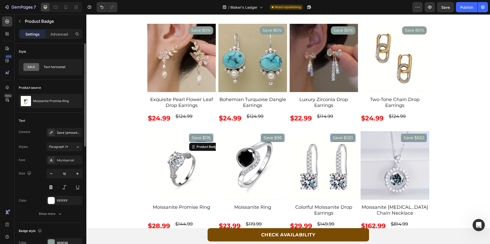
drag, startPoint x: 53, startPoint y: 30, endPoint x: 58, endPoint y: 105, distance: 75.0
click at [53, 30] on div "Advanced" at bounding box center [59, 34] width 26 height 8
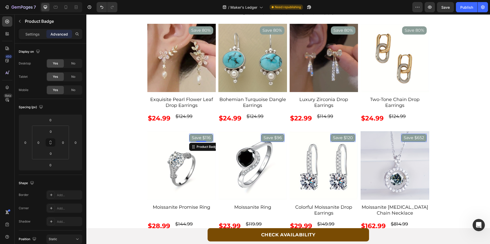
scroll to position [126, 0]
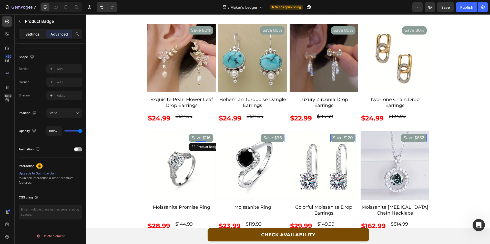
click at [36, 33] on p "Settings" at bounding box center [32, 34] width 14 height 5
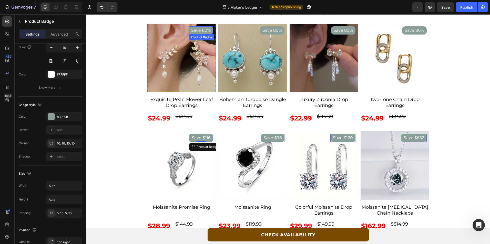
click at [202, 29] on pre "Save 80%" at bounding box center [201, 30] width 25 height 8
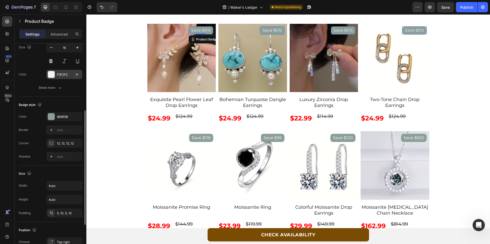
scroll to position [101, 0]
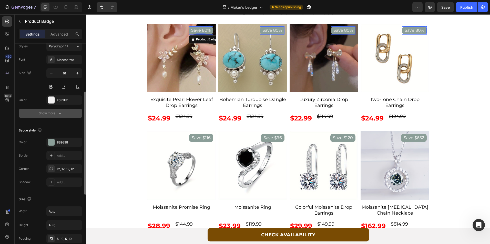
click at [61, 115] on icon "button" at bounding box center [59, 113] width 5 height 5
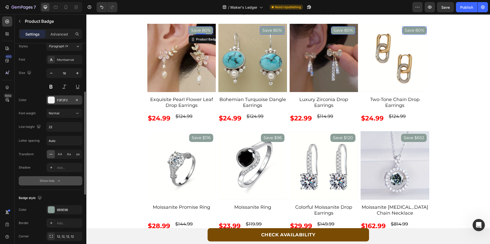
click at [69, 102] on div "F3F2F2" at bounding box center [64, 100] width 15 height 5
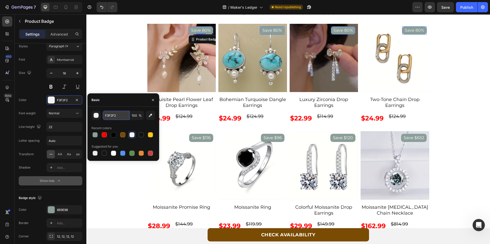
click at [117, 115] on input "F3F2F2" at bounding box center [116, 115] width 27 height 9
type input "ffff"
click at [36, 85] on div "Size 16" at bounding box center [51, 79] width 64 height 23
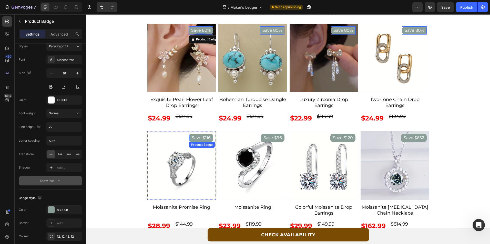
click at [197, 137] on pre "Save $116" at bounding box center [201, 138] width 24 height 8
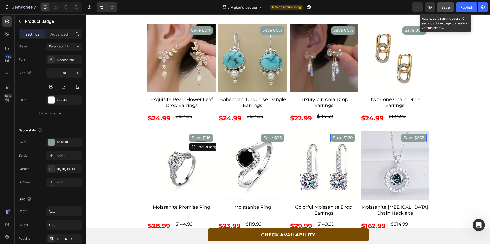
click at [445, 4] on button "Save" at bounding box center [445, 7] width 17 height 10
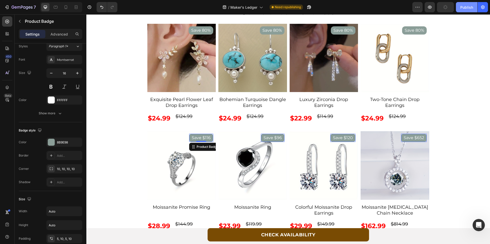
click at [466, 11] on button "Publish" at bounding box center [467, 7] width 22 height 10
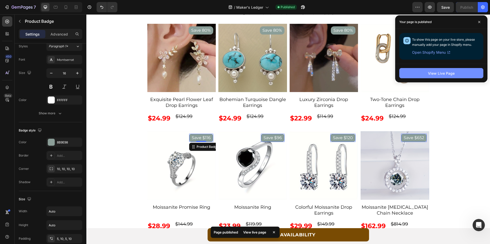
click at [437, 70] on button "View Live Page" at bounding box center [441, 73] width 84 height 10
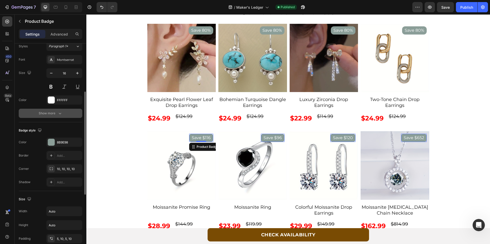
click at [63, 115] on button "Show more" at bounding box center [51, 113] width 64 height 9
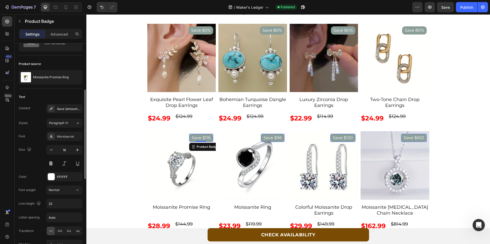
scroll to position [0, 0]
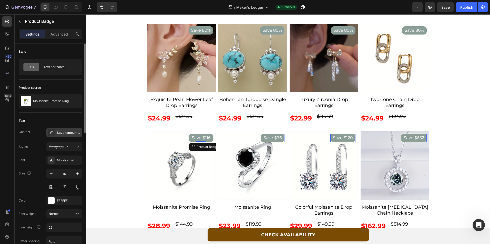
click at [72, 136] on div "Save {amount_discount}" at bounding box center [64, 132] width 36 height 9
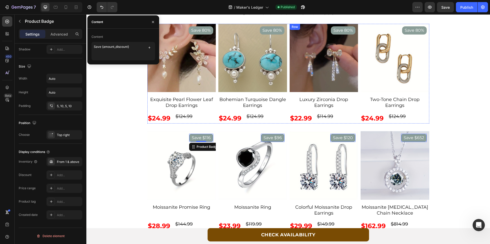
scroll to position [1861, 0]
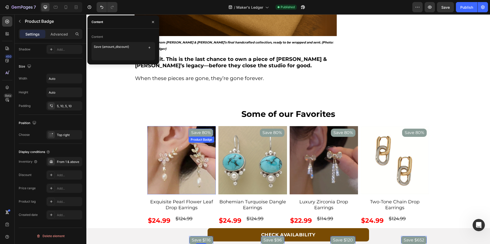
click at [192, 129] on pre "Save 80%" at bounding box center [201, 133] width 25 height 8
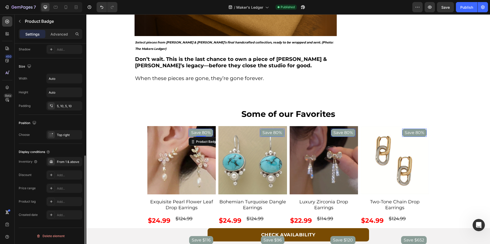
scroll to position [234, 0]
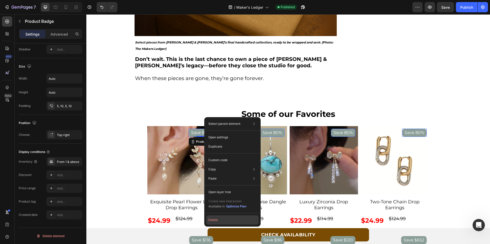
click at [226, 219] on button "Delete" at bounding box center [232, 220] width 52 height 9
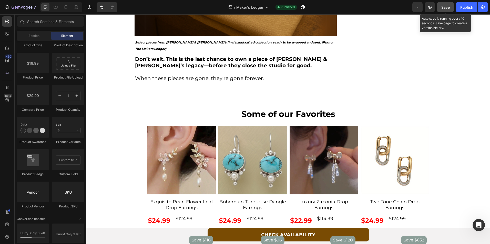
click at [439, 9] on button "Save" at bounding box center [445, 7] width 17 height 10
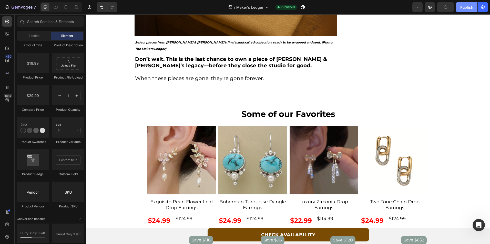
click at [466, 5] on div "Publish" at bounding box center [466, 7] width 13 height 5
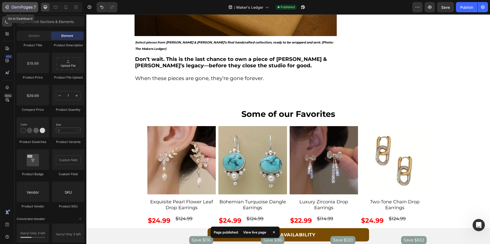
click at [27, 8] on icon "button" at bounding box center [22, 7] width 21 height 4
